Goal: Use online tool/utility: Use online tool/utility

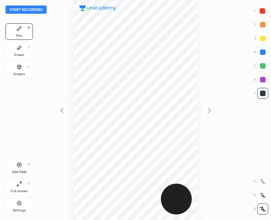
scroll to position [220, 162]
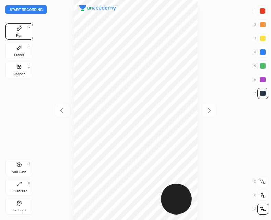
scroll to position [220, 162]
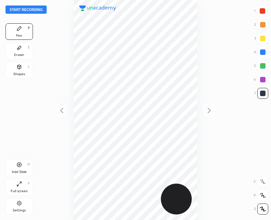
click at [27, 12] on button "Start recording" at bounding box center [25, 9] width 41 height 8
click at [19, 171] on div "Add Slide" at bounding box center [19, 171] width 15 height 3
click at [55, 113] on div at bounding box center [62, 110] width 14 height 14
click at [211, 110] on icon at bounding box center [209, 111] width 8 height 8
click at [64, 111] on icon at bounding box center [62, 111] width 8 height 8
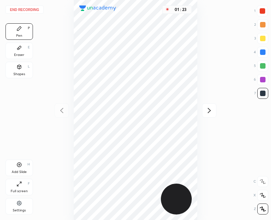
click at [208, 109] on icon at bounding box center [209, 111] width 8 height 8
click at [66, 114] on div at bounding box center [62, 110] width 14 height 14
click at [218, 112] on div "End recording 1 2 3 4 5 6 7 R O A L C X Z Erase all C X Z Pen P Eraser E Shapes…" at bounding box center [135, 110] width 271 height 220
click at [210, 113] on icon at bounding box center [209, 111] width 8 height 8
click at [66, 111] on icon at bounding box center [62, 111] width 8 height 8
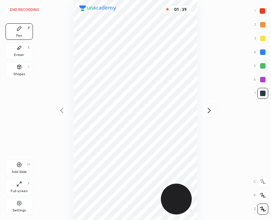
click at [66, 113] on div "01 : 39" at bounding box center [136, 110] width 162 height 220
click at [205, 109] on div at bounding box center [209, 110] width 14 height 14
click at [65, 112] on icon at bounding box center [62, 111] width 8 height 8
click at [211, 108] on icon at bounding box center [209, 111] width 8 height 8
click at [62, 115] on div at bounding box center [62, 110] width 14 height 14
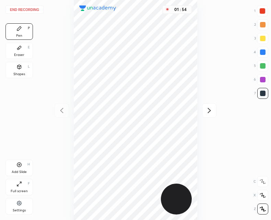
click at [13, 166] on div "Add Slide H" at bounding box center [18, 168] width 27 height 16
click at [60, 107] on icon at bounding box center [62, 111] width 8 height 8
click at [204, 112] on div at bounding box center [209, 110] width 14 height 14
click at [62, 114] on icon at bounding box center [62, 111] width 8 height 8
click at [211, 110] on icon at bounding box center [209, 110] width 3 height 5
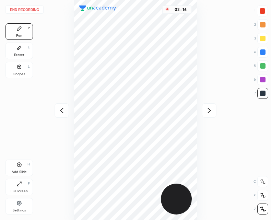
click at [212, 111] on icon at bounding box center [209, 111] width 8 height 8
click at [63, 106] on div at bounding box center [62, 110] width 14 height 14
click at [61, 111] on icon at bounding box center [61, 110] width 3 height 5
click at [18, 169] on div "Add Slide H" at bounding box center [18, 168] width 27 height 16
click at [61, 112] on icon at bounding box center [62, 111] width 8 height 8
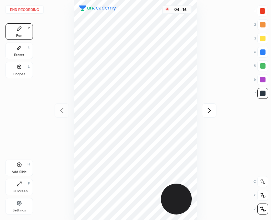
click at [20, 165] on icon at bounding box center [18, 164] width 5 height 5
click at [60, 103] on div at bounding box center [62, 110] width 14 height 14
click at [65, 113] on div "04 : 29" at bounding box center [136, 110] width 162 height 220
click at [24, 169] on div "Add Slide H" at bounding box center [18, 168] width 27 height 16
click at [59, 112] on icon at bounding box center [62, 111] width 8 height 8
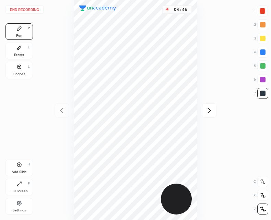
click at [212, 112] on icon at bounding box center [209, 111] width 8 height 8
click at [61, 114] on icon at bounding box center [62, 111] width 8 height 8
click at [21, 168] on div "Add Slide H" at bounding box center [18, 168] width 27 height 16
click at [63, 110] on icon at bounding box center [62, 111] width 8 height 8
click at [211, 107] on icon at bounding box center [209, 111] width 8 height 8
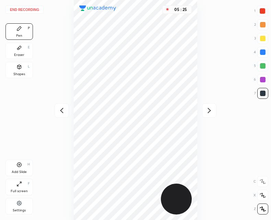
click at [212, 113] on icon at bounding box center [209, 111] width 8 height 8
click at [204, 108] on div at bounding box center [209, 110] width 14 height 14
click at [63, 113] on icon at bounding box center [61, 110] width 3 height 5
click at [63, 112] on icon at bounding box center [62, 111] width 8 height 8
click at [62, 111] on icon at bounding box center [62, 111] width 8 height 8
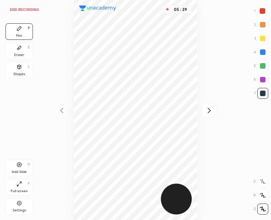
click at [60, 112] on div "05 : 39" at bounding box center [136, 110] width 162 height 220
click at [19, 168] on div "Add Slide H" at bounding box center [18, 168] width 27 height 16
click at [21, 168] on div "Add Slide H" at bounding box center [18, 168] width 27 height 16
click at [66, 107] on icon at bounding box center [62, 111] width 8 height 8
click at [64, 112] on icon at bounding box center [62, 111] width 8 height 8
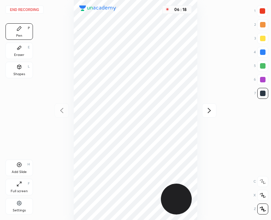
click at [23, 168] on div "Add Slide H" at bounding box center [18, 168] width 27 height 16
click at [65, 111] on icon at bounding box center [62, 111] width 8 height 8
click at [205, 110] on div at bounding box center [209, 110] width 14 height 14
click at [58, 115] on div at bounding box center [62, 110] width 14 height 14
click at [212, 111] on icon at bounding box center [209, 111] width 8 height 8
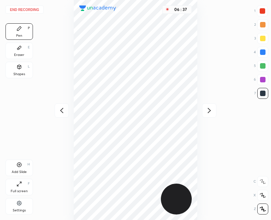
click at [59, 108] on icon at bounding box center [62, 111] width 8 height 8
click at [210, 112] on icon at bounding box center [209, 111] width 8 height 8
click at [204, 111] on div at bounding box center [209, 110] width 14 height 14
click at [211, 113] on icon at bounding box center [209, 111] width 8 height 8
click at [63, 105] on div at bounding box center [62, 110] width 14 height 14
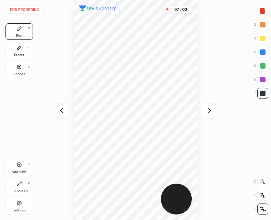
click at [64, 111] on icon at bounding box center [62, 111] width 8 height 8
click at [67, 113] on div at bounding box center [62, 110] width 14 height 14
click at [202, 111] on div at bounding box center [209, 110] width 14 height 14
click at [211, 108] on icon at bounding box center [209, 111] width 8 height 8
click at [208, 119] on div "07 : 18" at bounding box center [136, 110] width 162 height 220
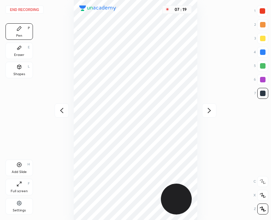
click at [208, 115] on div at bounding box center [209, 110] width 14 height 14
click at [209, 116] on div at bounding box center [209, 110] width 14 height 14
click at [208, 114] on icon at bounding box center [209, 111] width 8 height 8
click at [212, 112] on icon at bounding box center [209, 111] width 8 height 8
click at [28, 7] on button "End recording" at bounding box center [24, 9] width 38 height 8
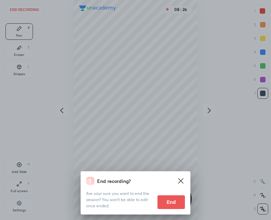
click at [167, 206] on button "End" at bounding box center [171, 203] width 27 height 14
